Goal: Transaction & Acquisition: Subscribe to service/newsletter

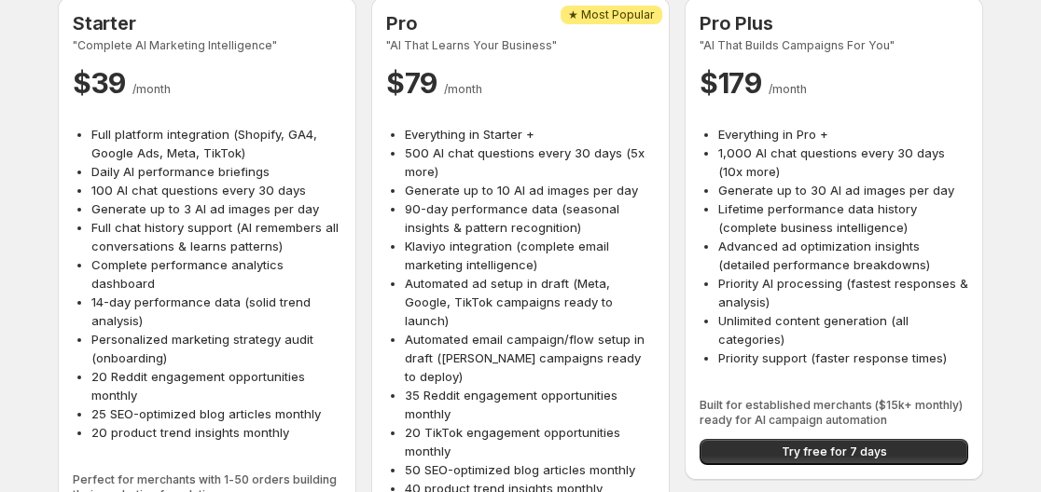
scroll to position [214, 0]
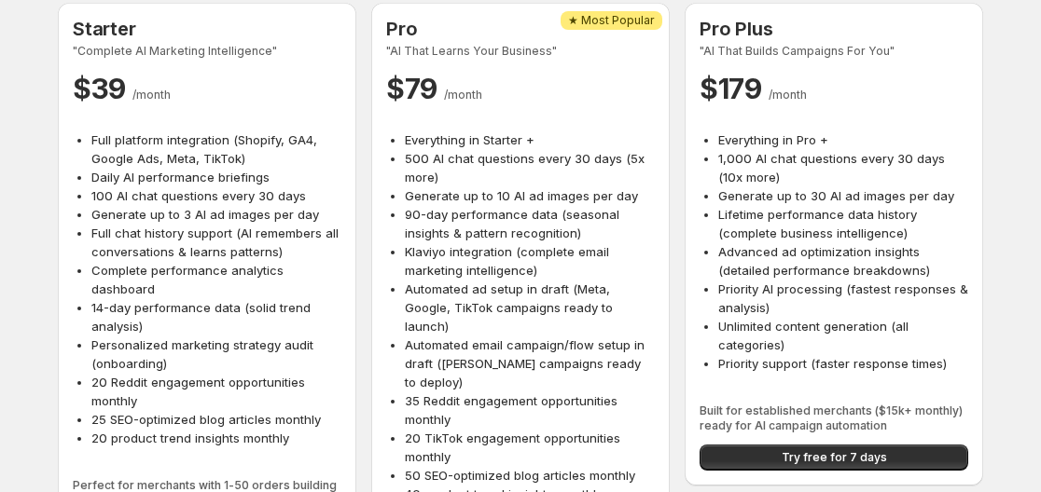
scroll to position [214, 0]
